Goal: Information Seeking & Learning: Learn about a topic

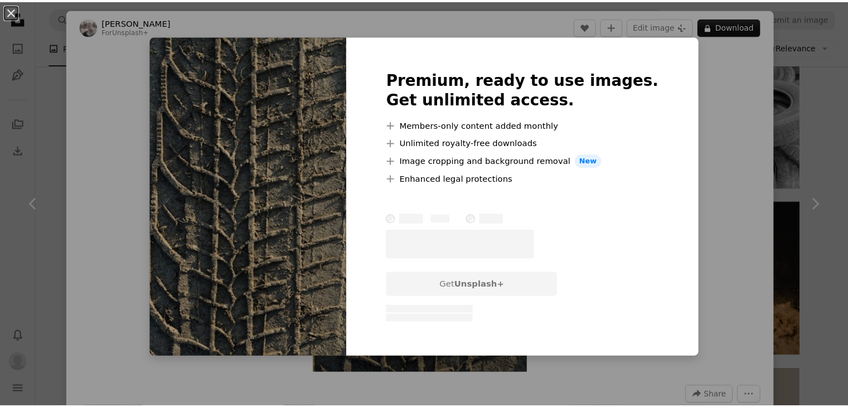
scroll to position [3463, 0]
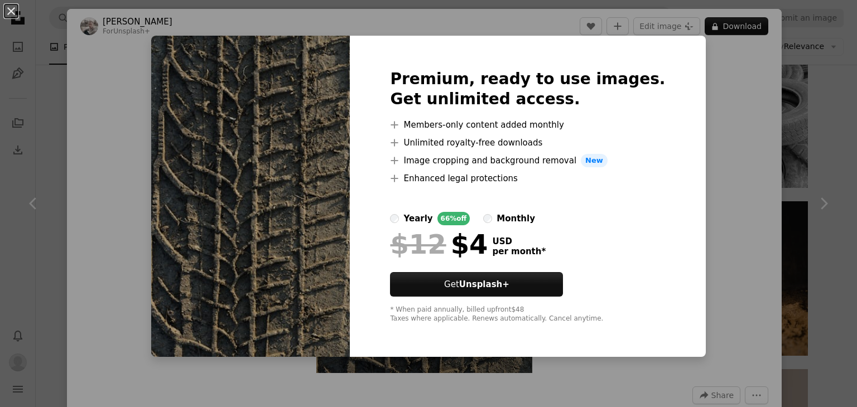
click at [719, 192] on div "An X shape Premium, ready to use images. Get unlimited access. A plus sign Memb…" at bounding box center [428, 203] width 857 height 407
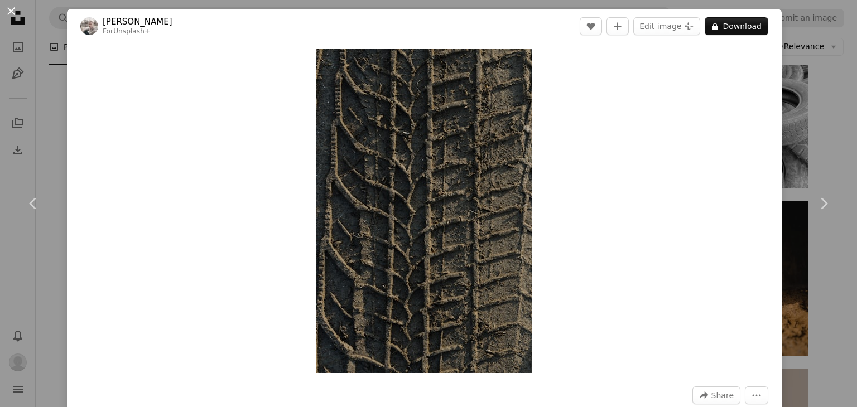
click at [13, 7] on button "An X shape" at bounding box center [10, 10] width 13 height 13
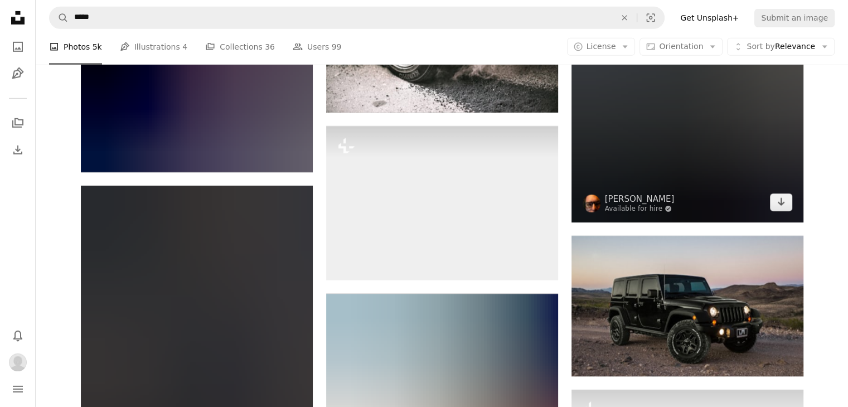
scroll to position [7869, 0]
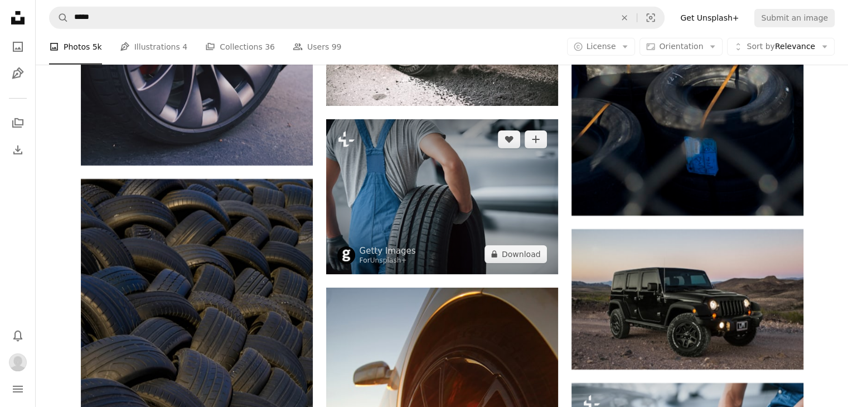
click at [500, 218] on img at bounding box center [442, 196] width 232 height 155
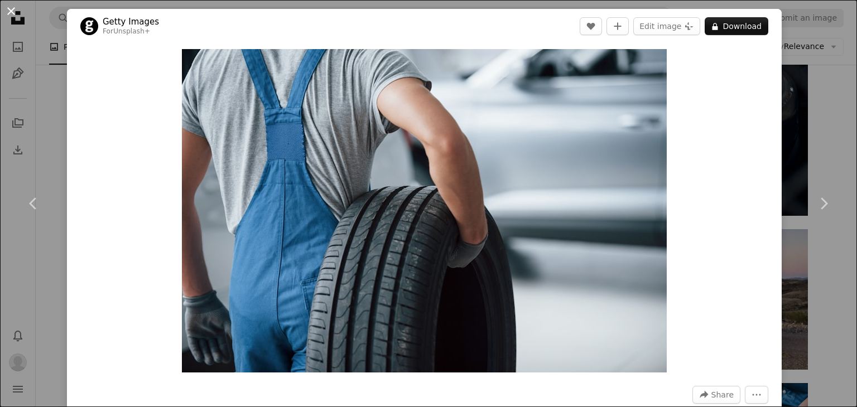
click at [13, 11] on button "An X shape" at bounding box center [10, 10] width 13 height 13
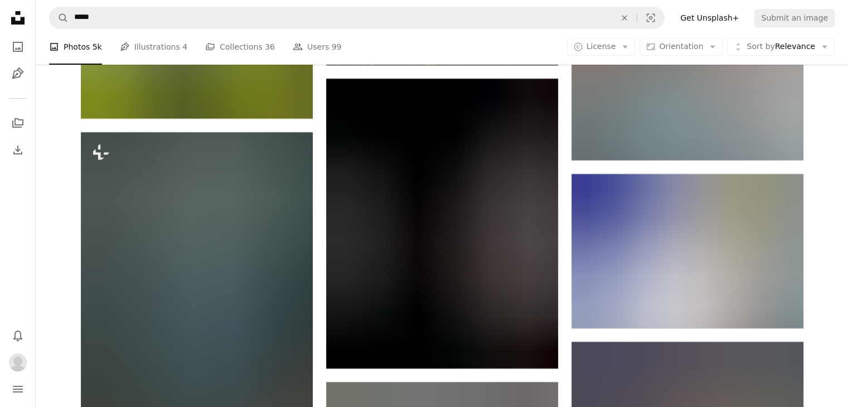
scroll to position [8427, 0]
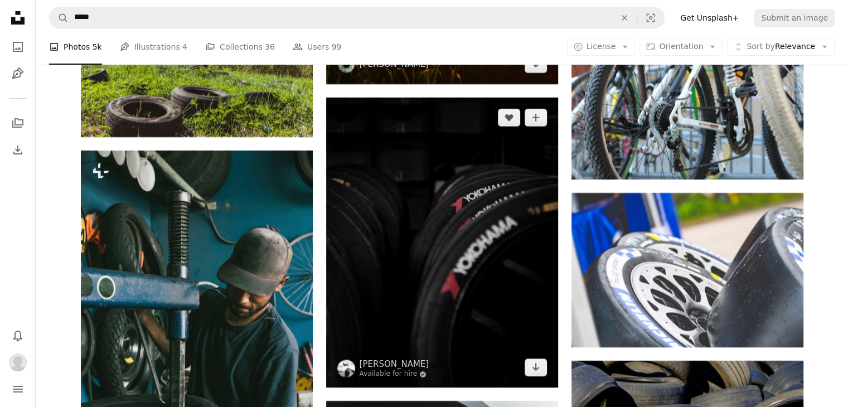
click at [508, 249] on img at bounding box center [442, 243] width 232 height 290
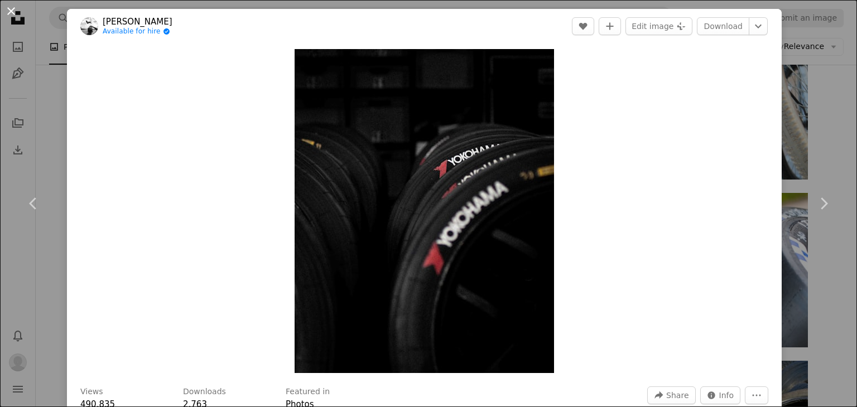
click at [14, 12] on button "An X shape" at bounding box center [10, 10] width 13 height 13
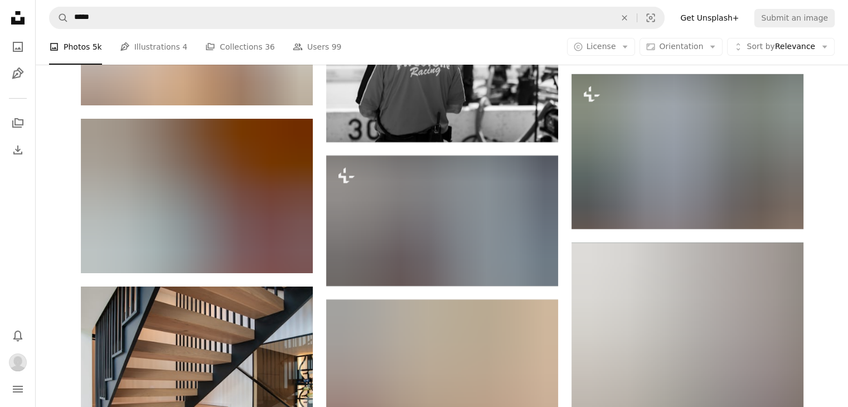
scroll to position [33863, 0]
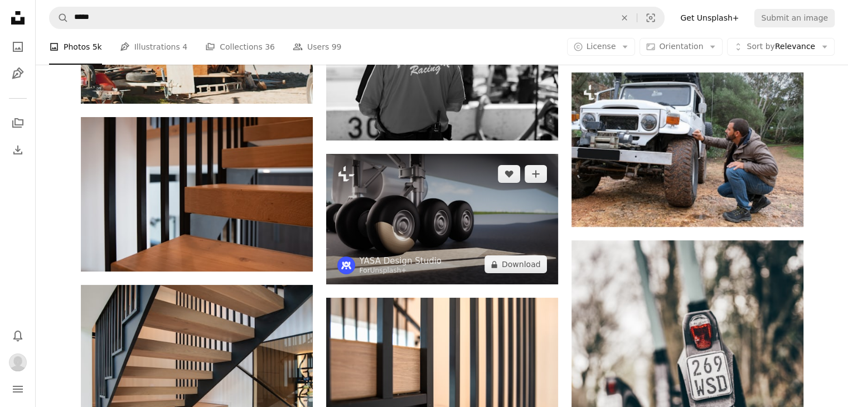
click at [486, 210] on img at bounding box center [442, 219] width 232 height 131
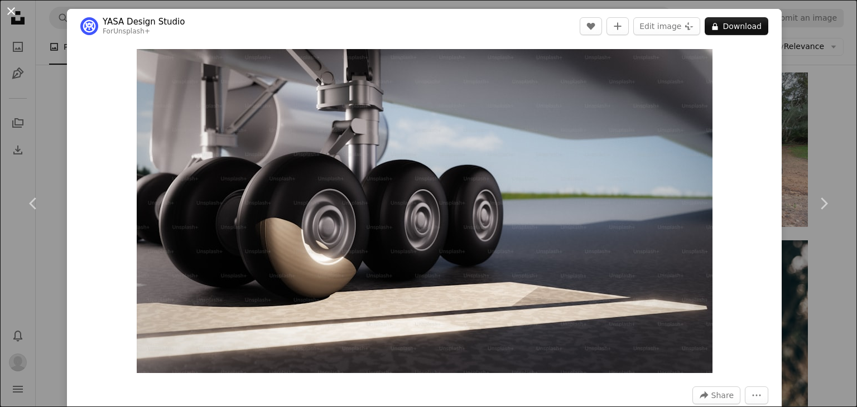
click at [9, 9] on button "An X shape" at bounding box center [10, 10] width 13 height 13
click at [16, 8] on icon "Unsplash logo Unsplash Home" at bounding box center [18, 18] width 22 height 22
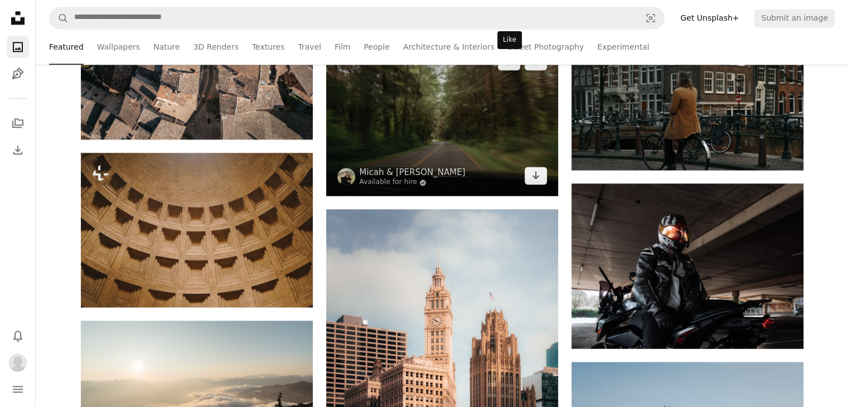
scroll to position [14313, 0]
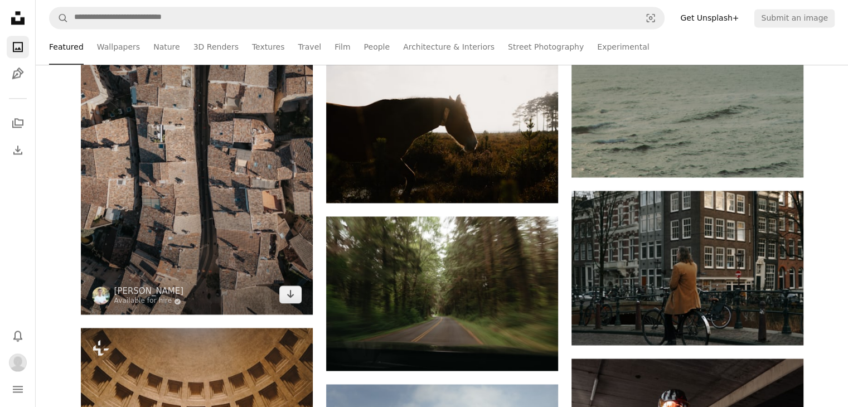
click at [220, 233] on img at bounding box center [197, 155] width 232 height 319
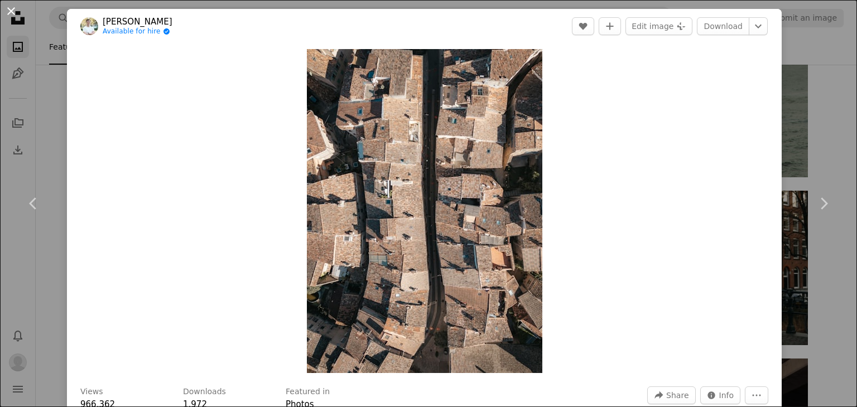
click at [4, 5] on button "An X shape" at bounding box center [10, 10] width 13 height 13
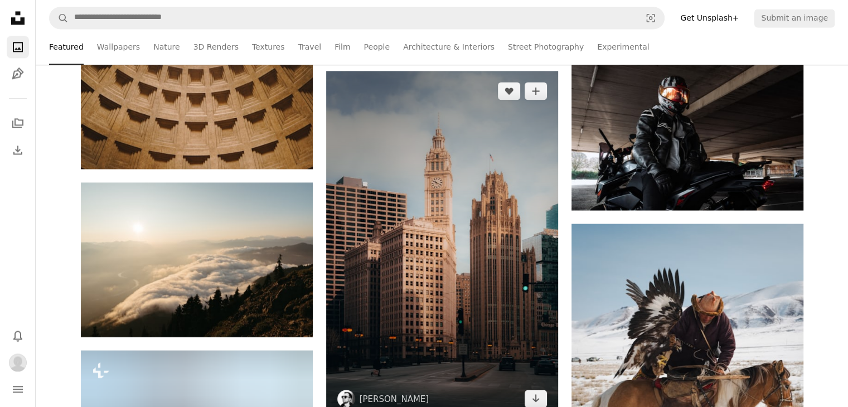
scroll to position [14648, 0]
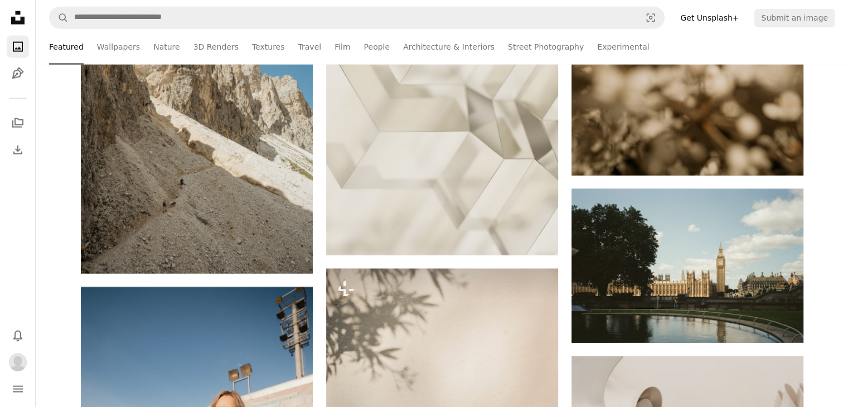
scroll to position [15317, 0]
